Goal: Check status

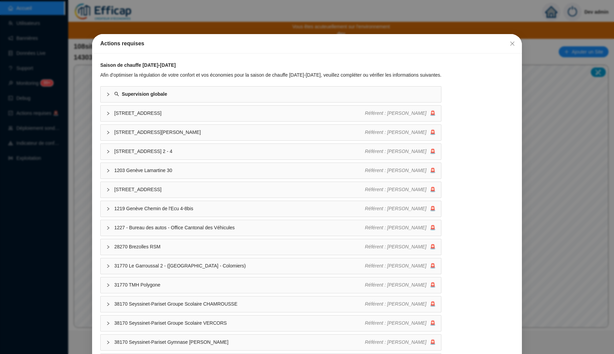
click at [213, 27] on div "Actions requises Saison de chauffe 2025-2026 Afin d'optimiser la régulation de …" at bounding box center [307, 177] width 614 height 354
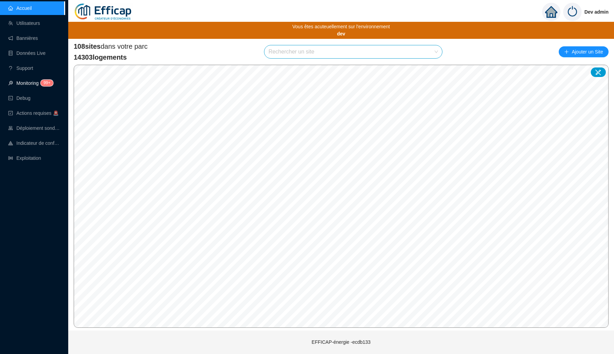
click at [27, 80] on link "Monitoring 99+" at bounding box center [29, 82] width 43 height 5
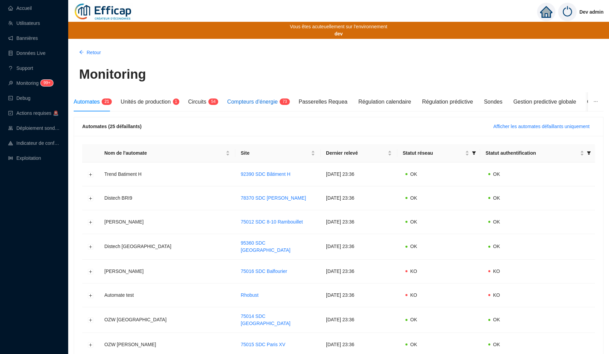
click at [254, 105] on div "Compteurs d'énergie 7 3" at bounding box center [257, 102] width 60 height 8
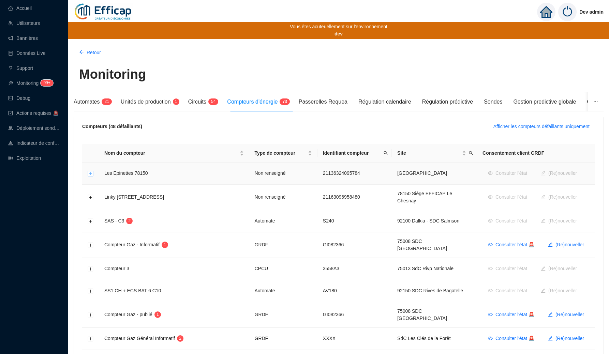
click at [89, 174] on button "Développer la ligne" at bounding box center [90, 173] width 5 height 5
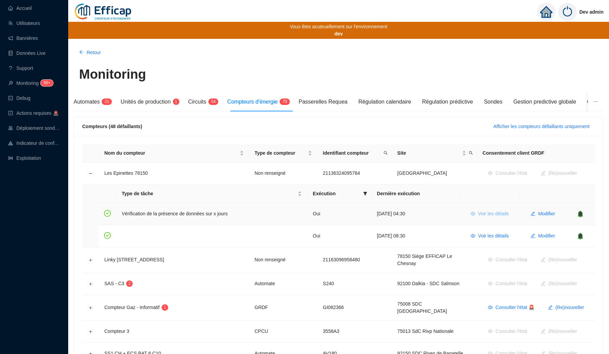
click at [492, 215] on span "Voir les détails" at bounding box center [493, 213] width 31 height 7
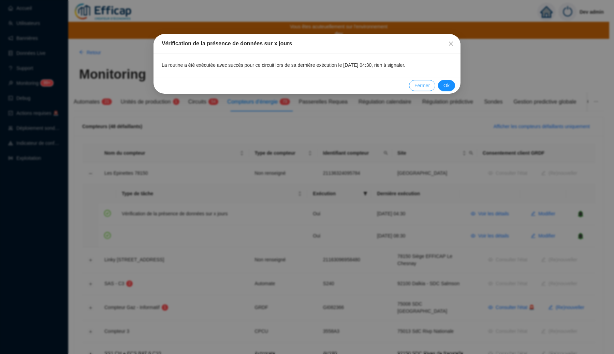
click at [418, 84] on span "Fermer" at bounding box center [421, 85] width 15 height 7
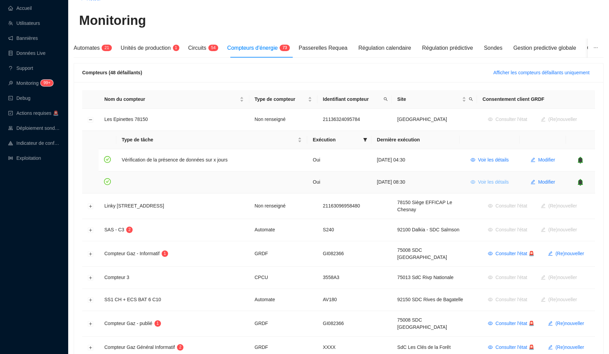
scroll to position [55, 0]
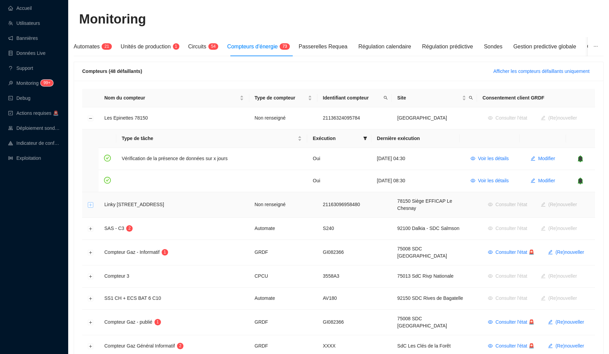
click at [90, 202] on button "Développer la ligne" at bounding box center [90, 204] width 5 height 5
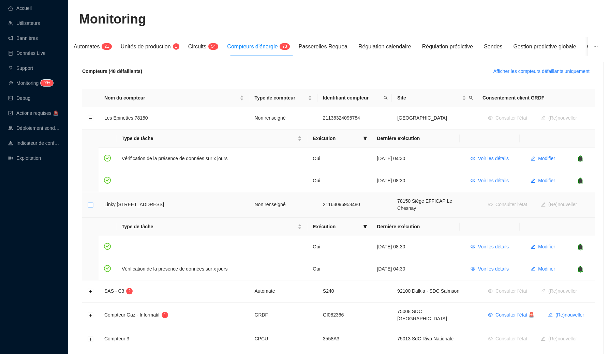
click at [90, 202] on button "Réduire la ligne" at bounding box center [90, 204] width 5 height 5
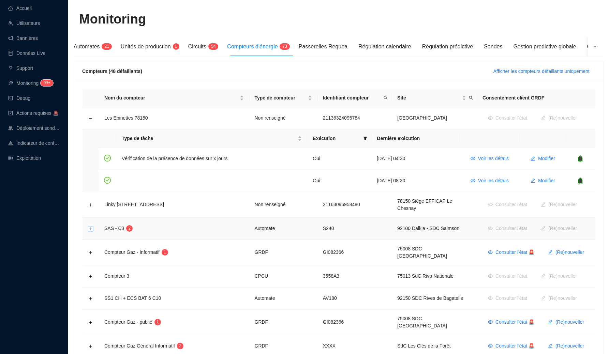
click at [89, 226] on button "Développer la ligne" at bounding box center [90, 228] width 5 height 5
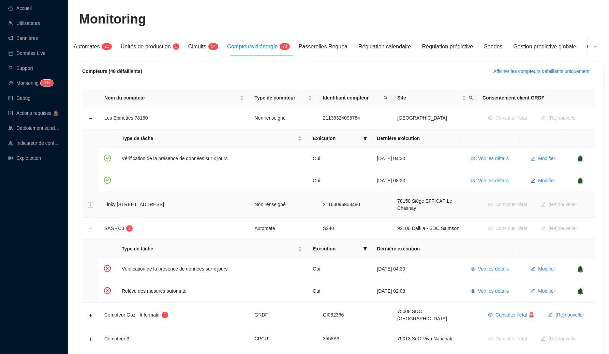
click at [90, 204] on button "Développer la ligne" at bounding box center [90, 204] width 5 height 5
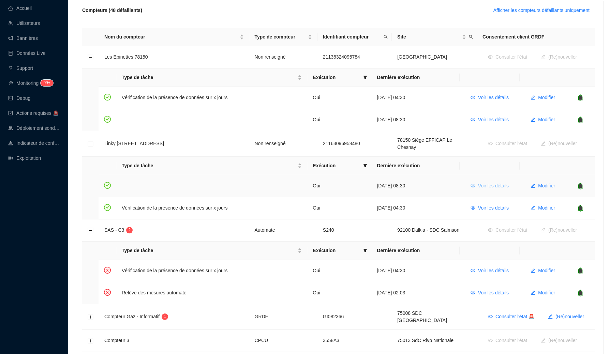
scroll to position [124, 0]
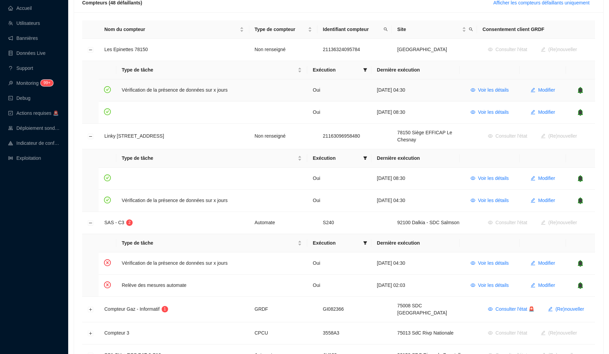
click at [582, 91] on icon "bell" at bounding box center [580, 90] width 4 height 5
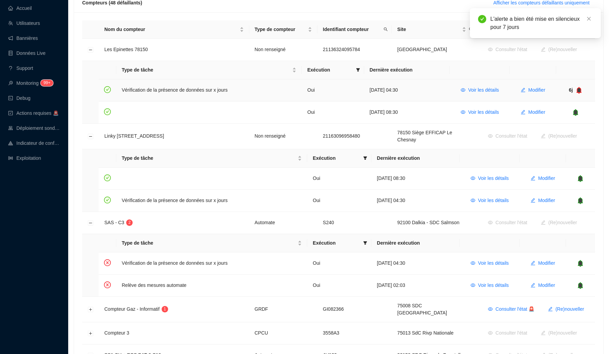
click at [578, 91] on icon "bell" at bounding box center [579, 90] width 4 height 5
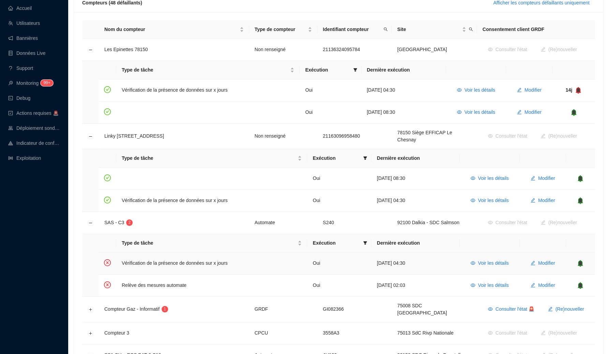
click at [579, 260] on icon "bell" at bounding box center [580, 263] width 7 height 7
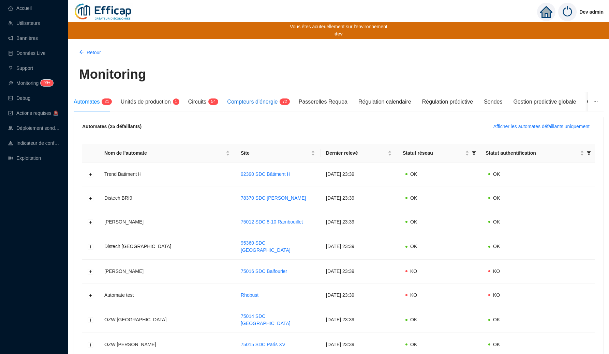
click at [257, 104] on span "Compteurs d'énergie" at bounding box center [252, 102] width 50 height 6
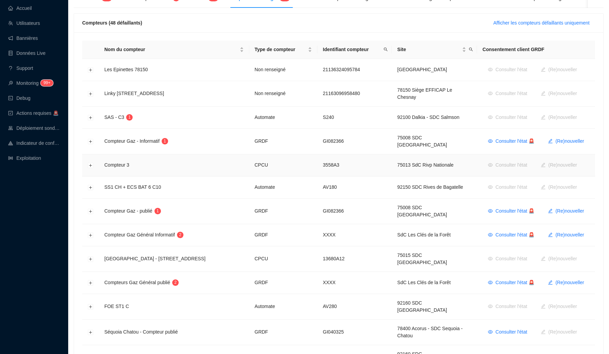
scroll to position [104, 0]
click at [90, 115] on button "Développer la ligne" at bounding box center [90, 117] width 5 height 5
